Goal: Information Seeking & Learning: Learn about a topic

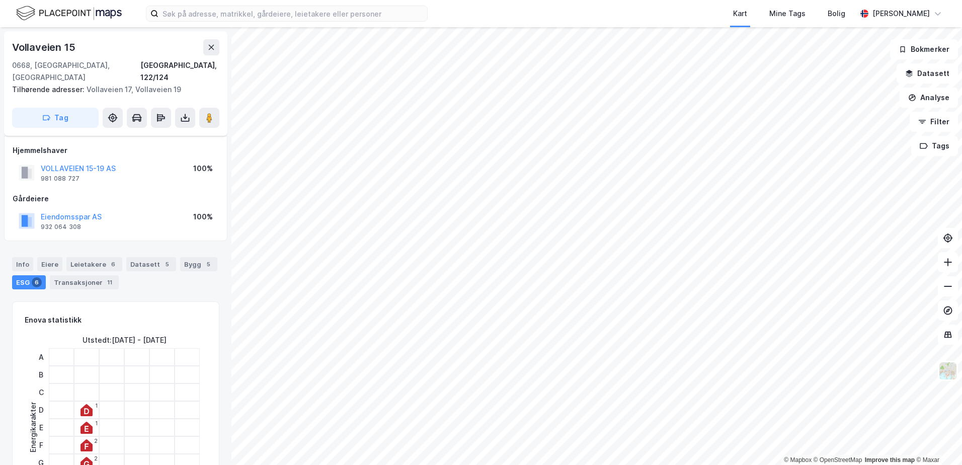
scroll to position [101, 0]
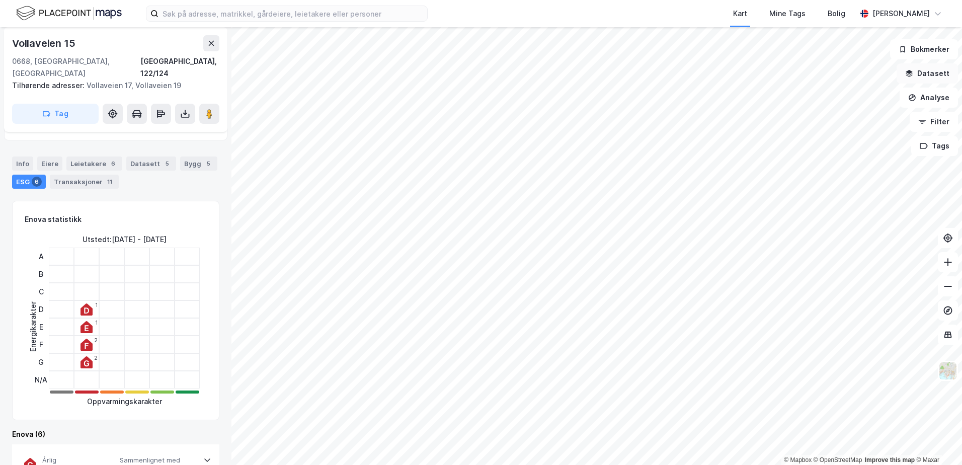
click at [925, 69] on button "Datasett" at bounding box center [927, 73] width 61 height 20
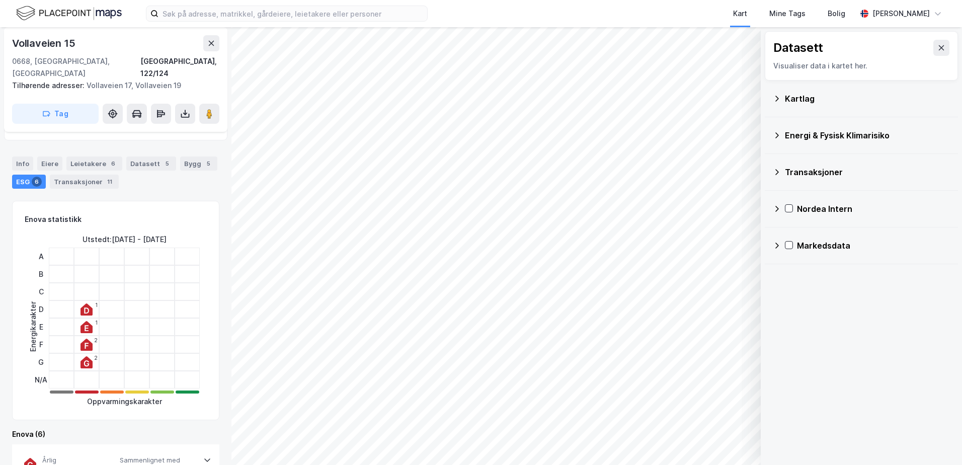
click at [817, 98] on div "Kartlag" at bounding box center [867, 99] width 165 height 12
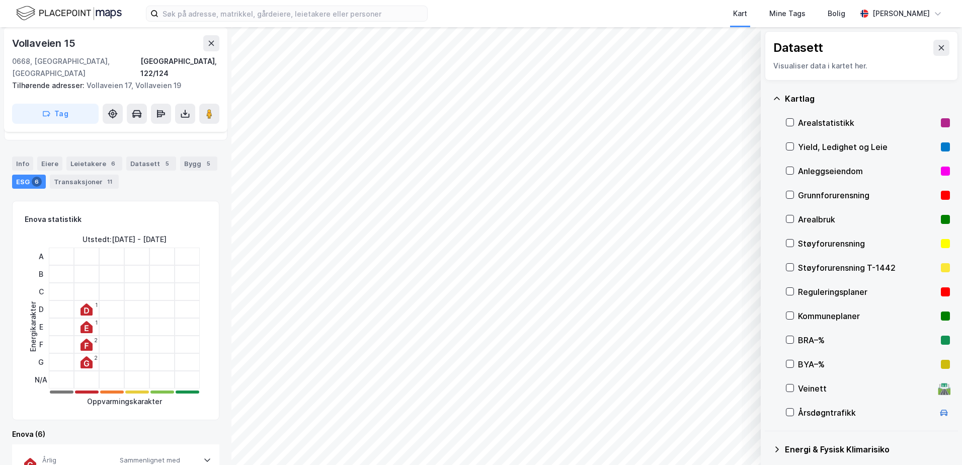
click at [816, 193] on div "Grunnforurensning" at bounding box center [867, 195] width 139 height 12
click at [735, 438] on button "Vis" at bounding box center [709, 439] width 84 height 16
click at [740, 416] on icon at bounding box center [741, 417] width 8 height 8
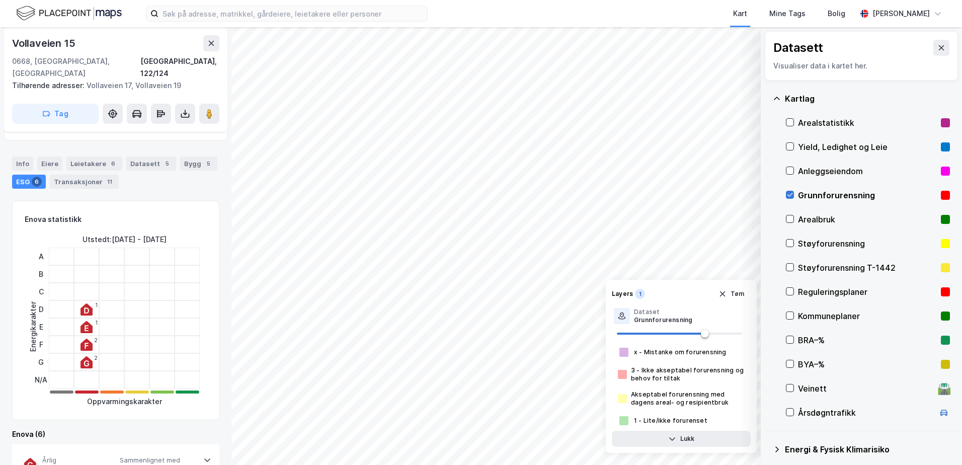
click at [788, 191] on icon at bounding box center [789, 194] width 7 height 7
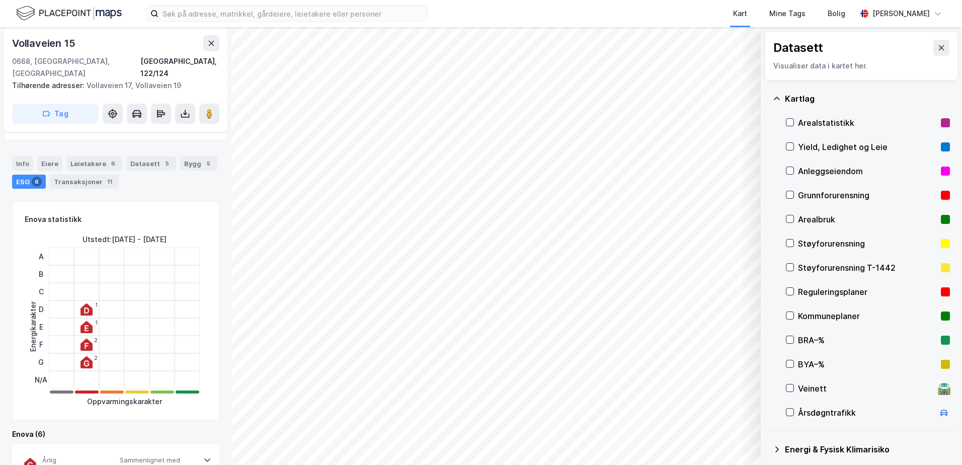
click at [774, 99] on icon at bounding box center [777, 98] width 6 height 3
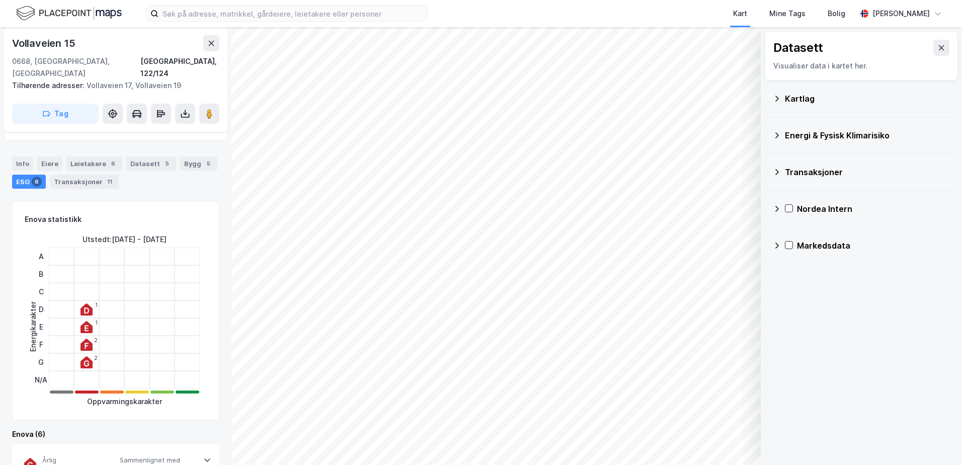
click at [806, 132] on div "Energi & Fysisk Klimarisiko" at bounding box center [867, 135] width 165 height 12
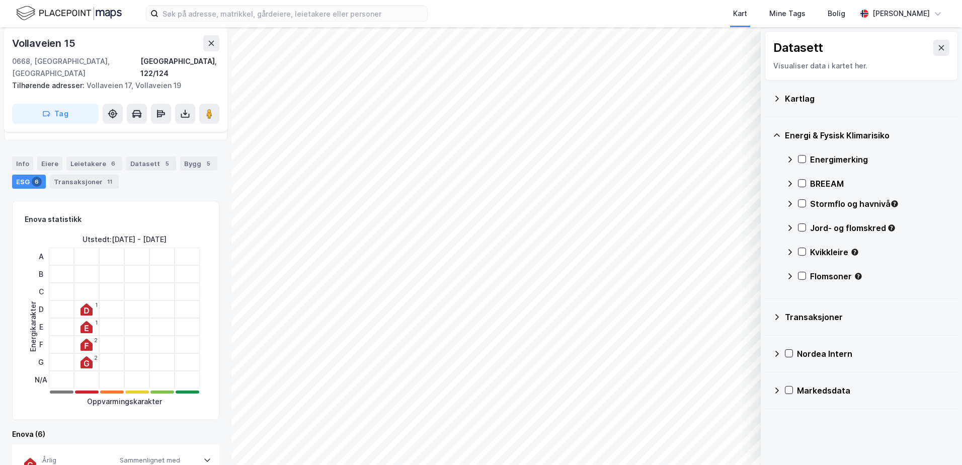
click at [817, 206] on div "Stormflo og havnivå" at bounding box center [880, 204] width 140 height 12
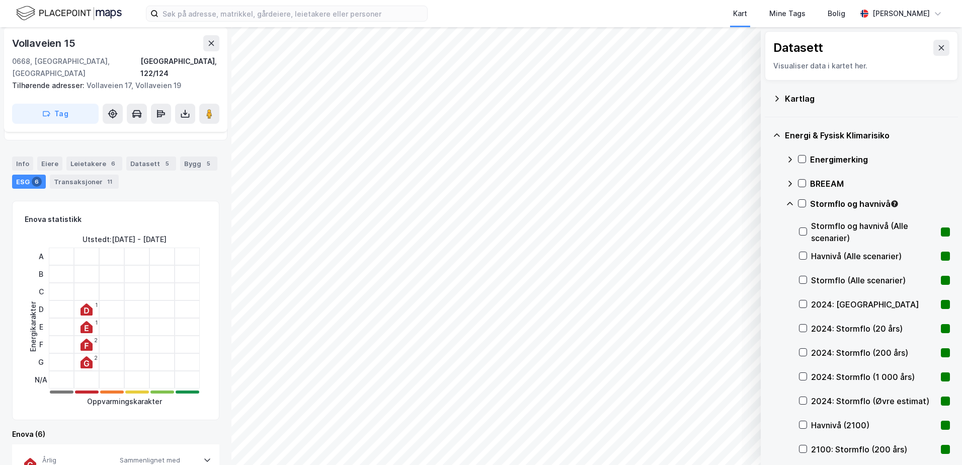
click at [803, 199] on div "Stormflo og havnivå" at bounding box center [868, 208] width 164 height 24
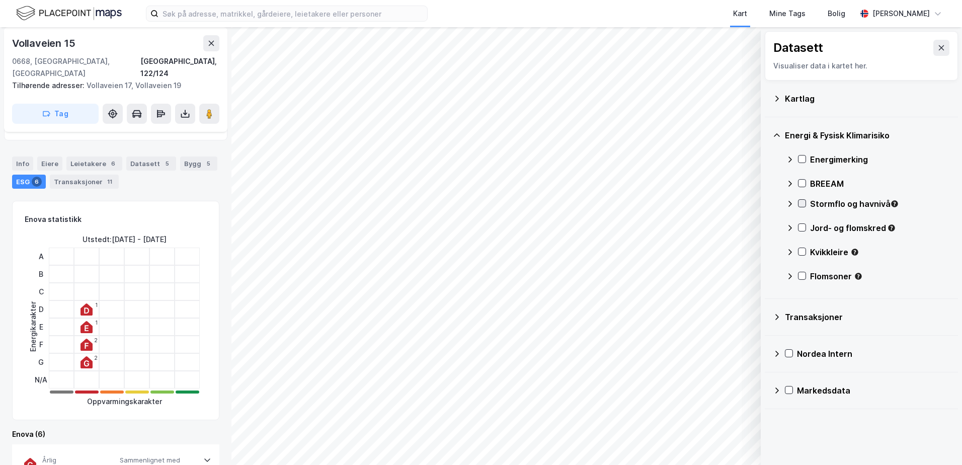
click at [800, 202] on icon at bounding box center [801, 203] width 7 height 7
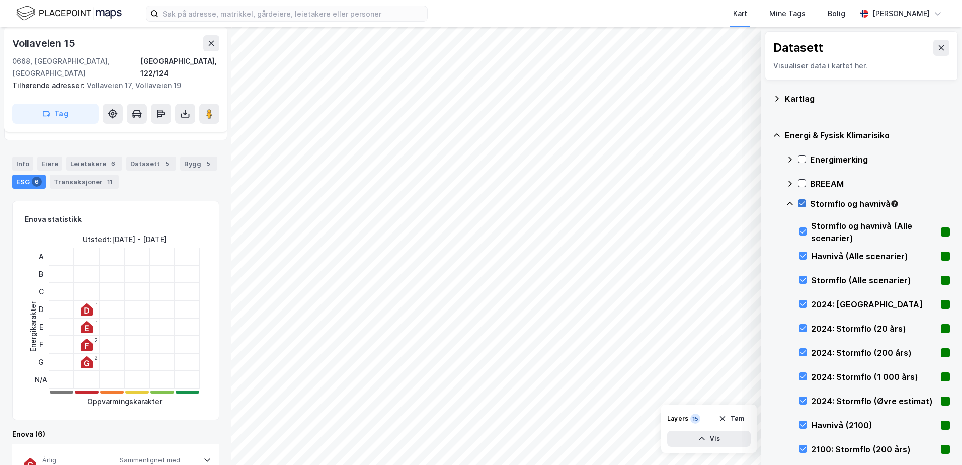
click at [802, 202] on icon at bounding box center [801, 203] width 7 height 7
click at [792, 202] on icon at bounding box center [790, 204] width 8 height 8
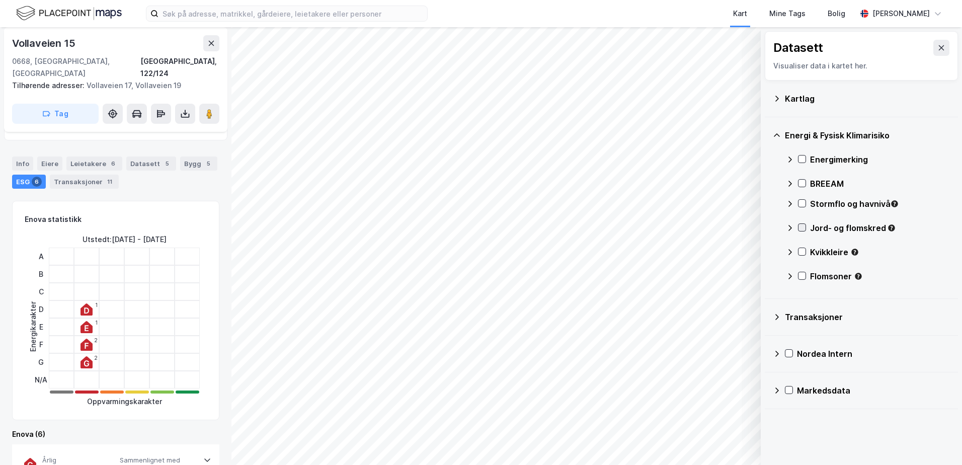
click at [804, 226] on icon at bounding box center [801, 227] width 7 height 7
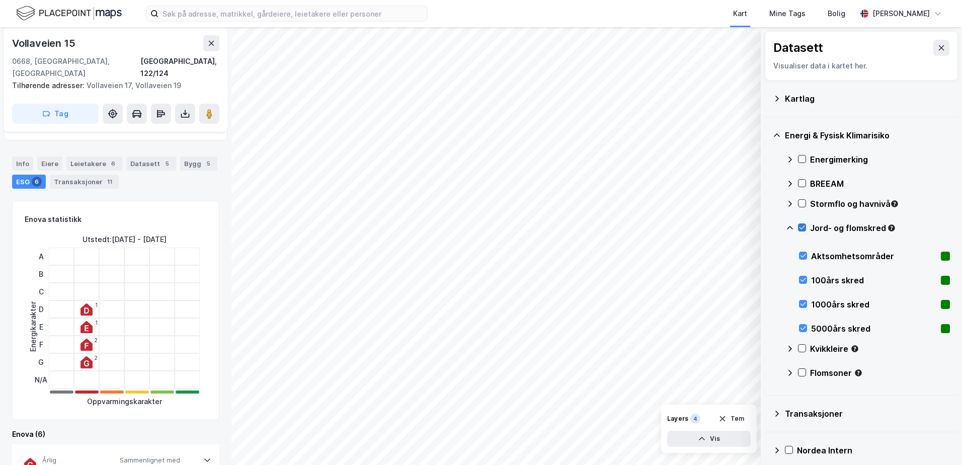
click at [804, 226] on icon at bounding box center [801, 227] width 7 height 7
click at [788, 227] on icon at bounding box center [790, 228] width 8 height 8
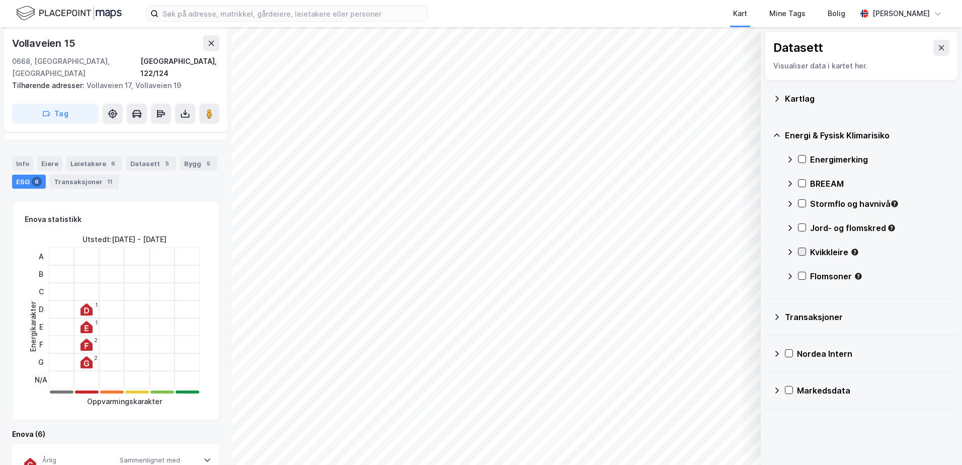
click at [802, 251] on icon at bounding box center [801, 251] width 7 height 7
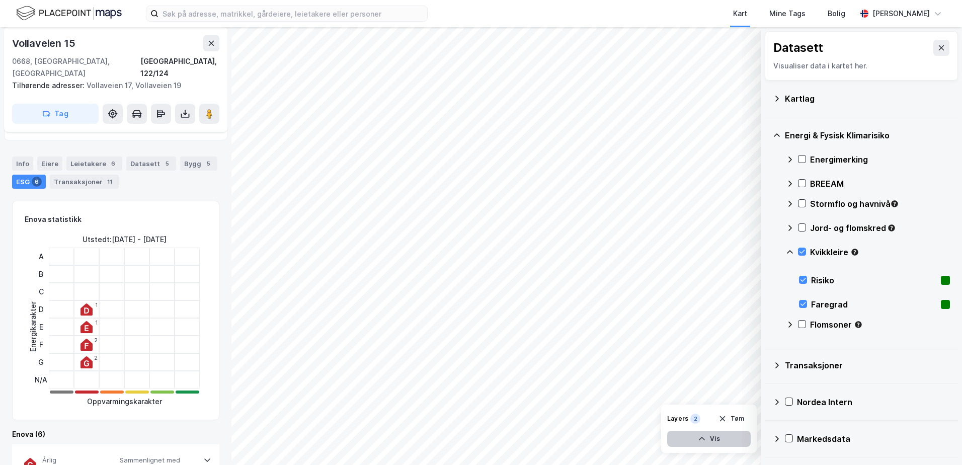
click at [733, 440] on button "Vis" at bounding box center [709, 439] width 84 height 16
click at [737, 419] on icon at bounding box center [741, 417] width 8 height 8
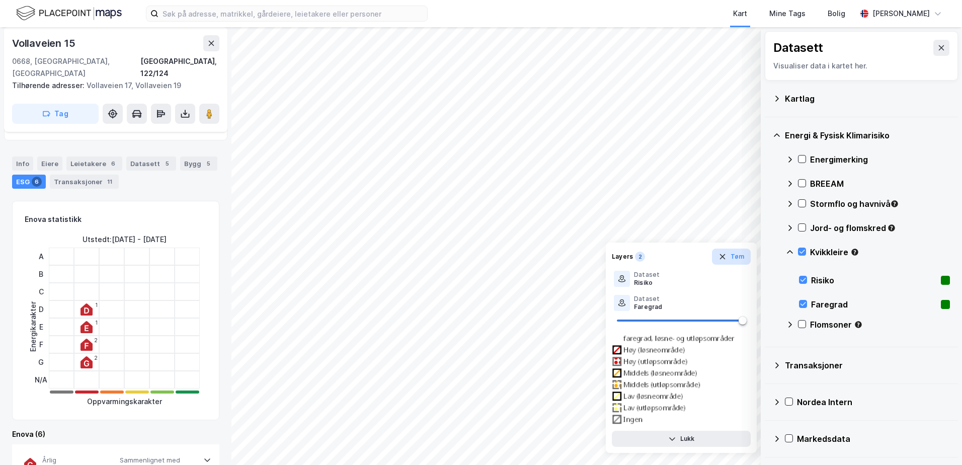
click at [723, 254] on icon "button" at bounding box center [722, 257] width 8 height 8
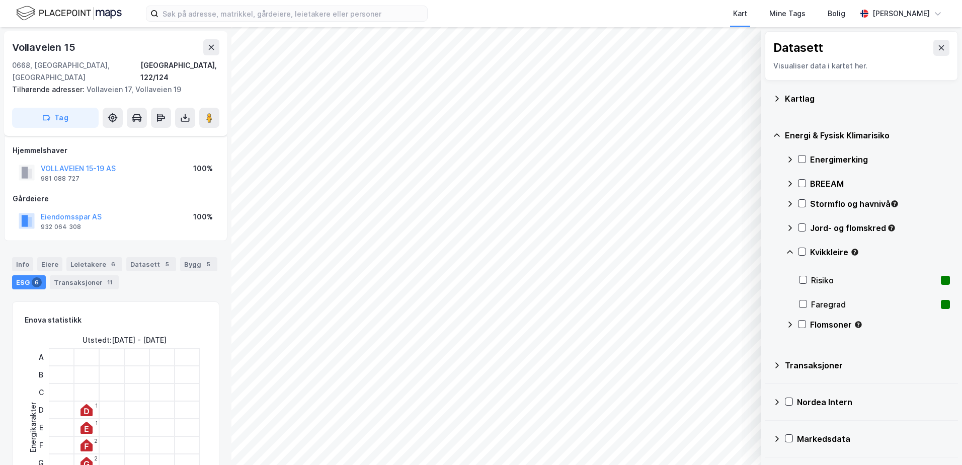
click at [916, 156] on div "Energimerking" at bounding box center [880, 159] width 140 height 12
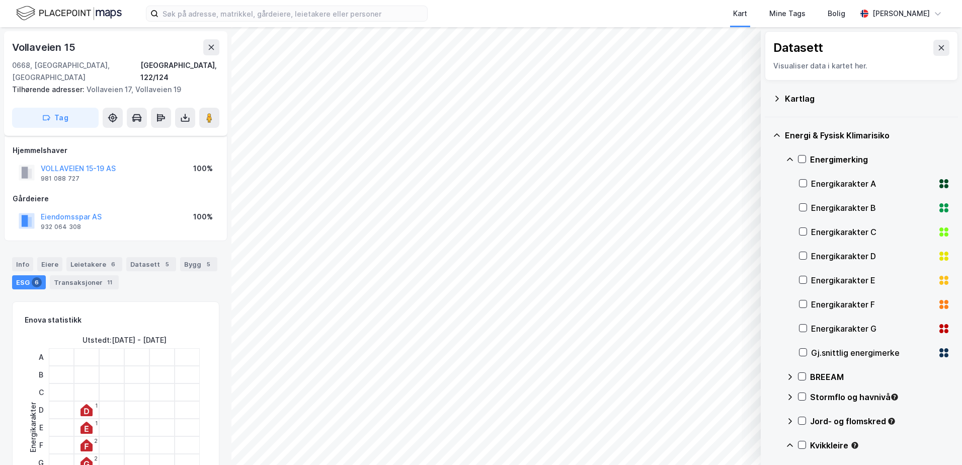
click at [776, 135] on icon at bounding box center [777, 135] width 8 height 8
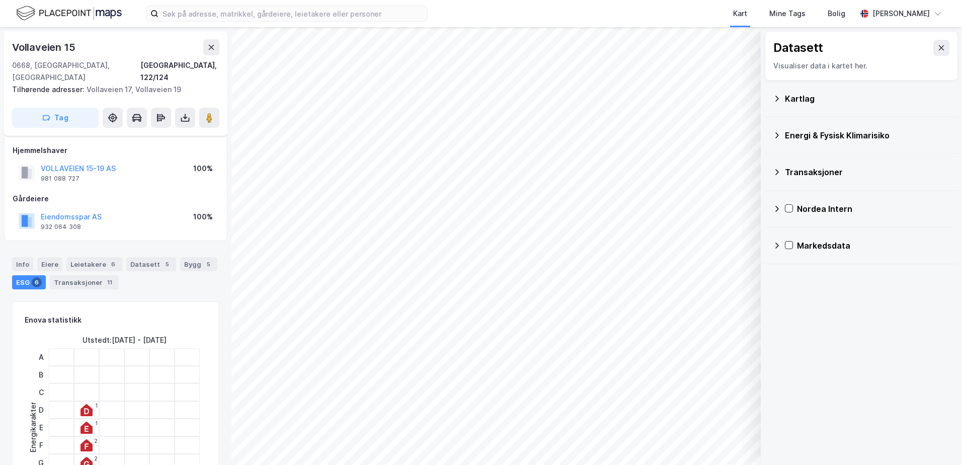
click at [775, 136] on icon at bounding box center [777, 135] width 8 height 8
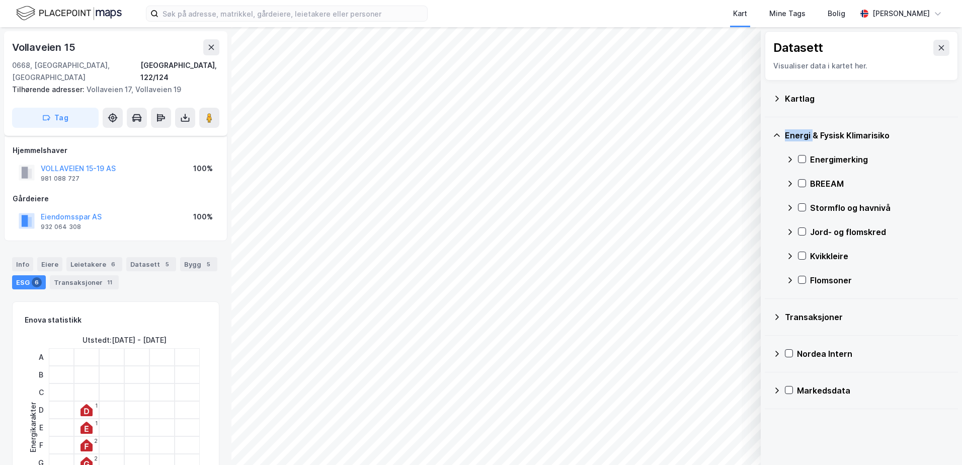
click at [775, 136] on icon at bounding box center [777, 135] width 8 height 8
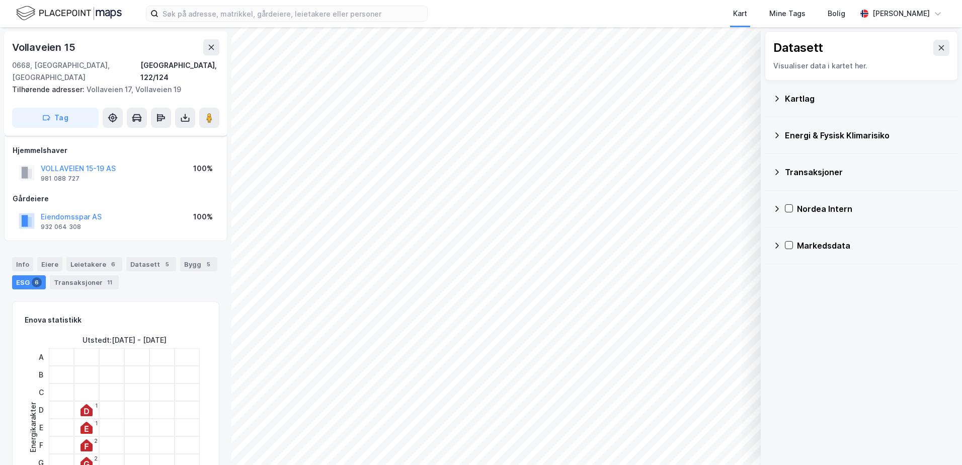
click at [775, 135] on icon at bounding box center [777, 135] width 8 height 8
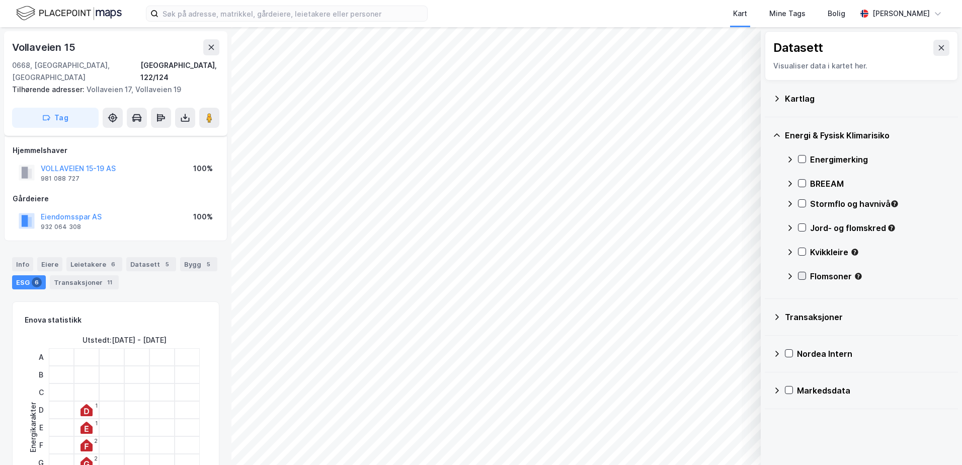
click at [802, 273] on icon at bounding box center [801, 275] width 7 height 7
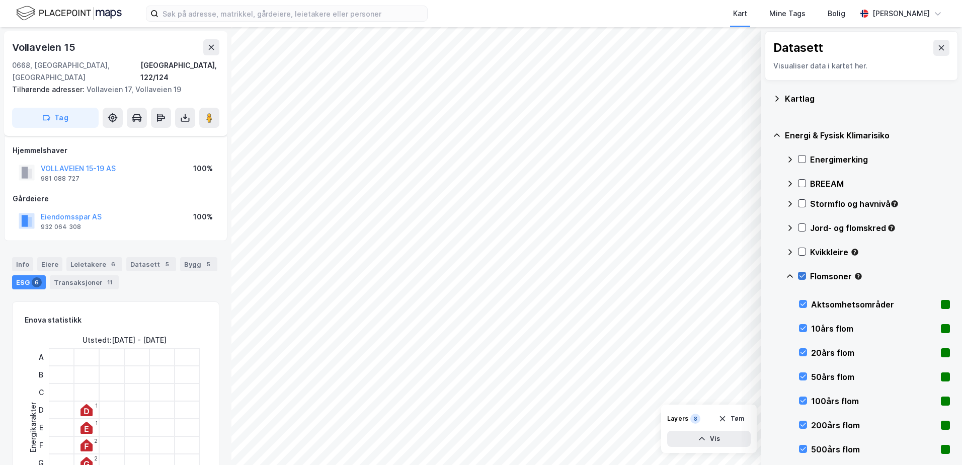
click at [801, 274] on icon at bounding box center [801, 275] width 7 height 7
click at [802, 325] on icon at bounding box center [802, 328] width 7 height 7
click at [801, 276] on icon at bounding box center [802, 276] width 6 height 1
click at [802, 276] on icon at bounding box center [801, 275] width 7 height 7
click at [790, 275] on icon at bounding box center [790, 276] width 6 height 4
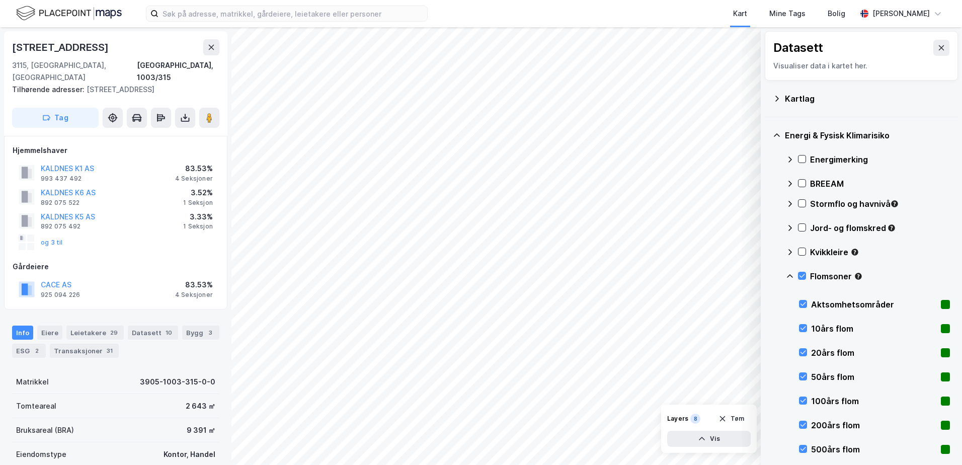
click at [864, 93] on div "Kartlag" at bounding box center [867, 99] width 165 height 12
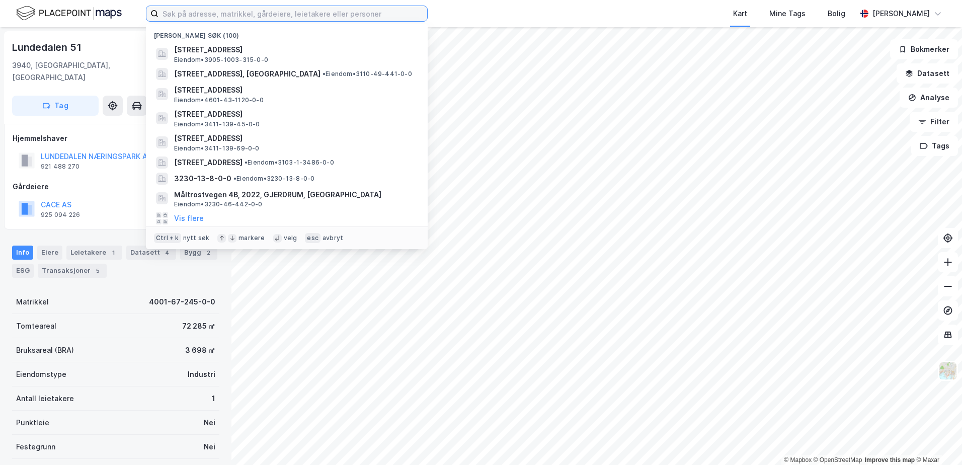
click at [250, 14] on input at bounding box center [292, 13] width 269 height 15
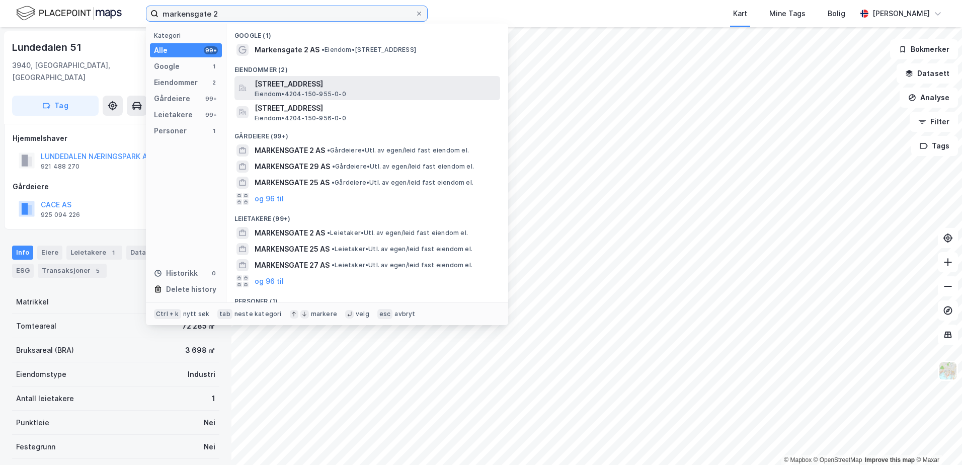
type input "markensgate 2"
click at [277, 90] on span "Eiendom • 4204-150-955-0-0" at bounding box center [301, 94] width 92 height 8
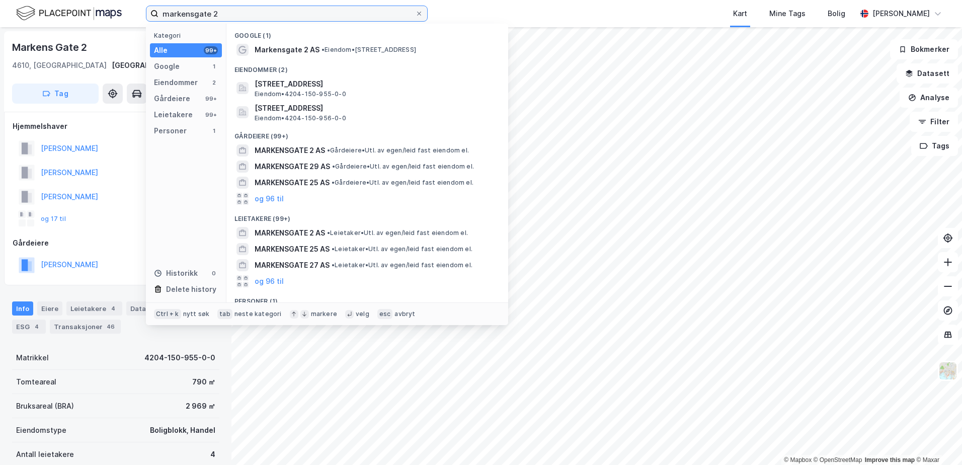
click at [274, 18] on input "markensgate 2" at bounding box center [286, 13] width 257 height 15
